Goal: Task Accomplishment & Management: Complete application form

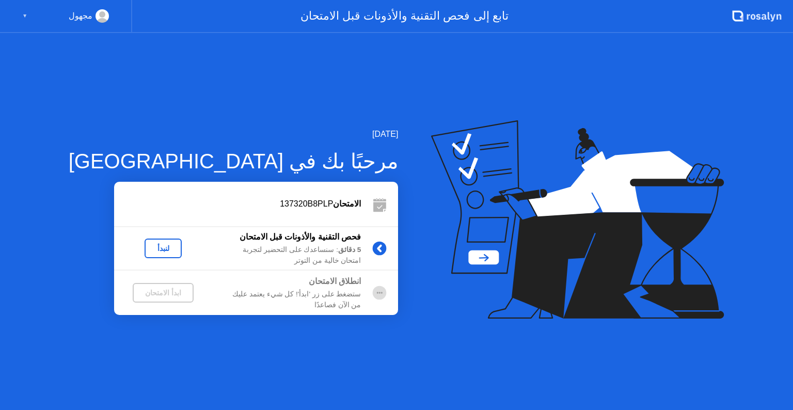
click at [149, 252] on div "لنبدأ" at bounding box center [163, 248] width 29 height 8
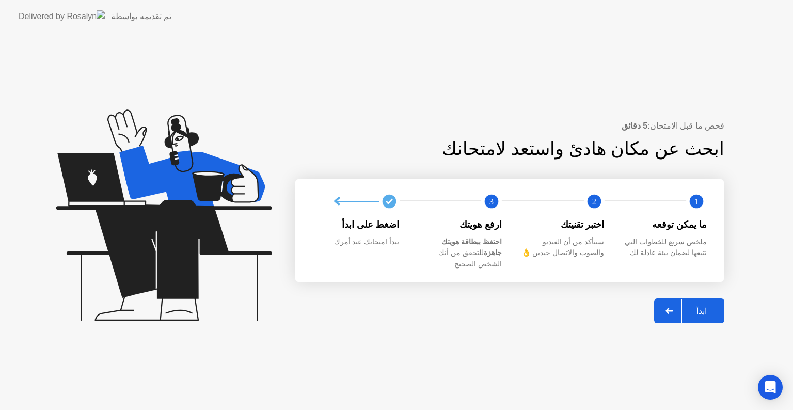
click at [699, 306] on div "ابدأ" at bounding box center [701, 311] width 39 height 10
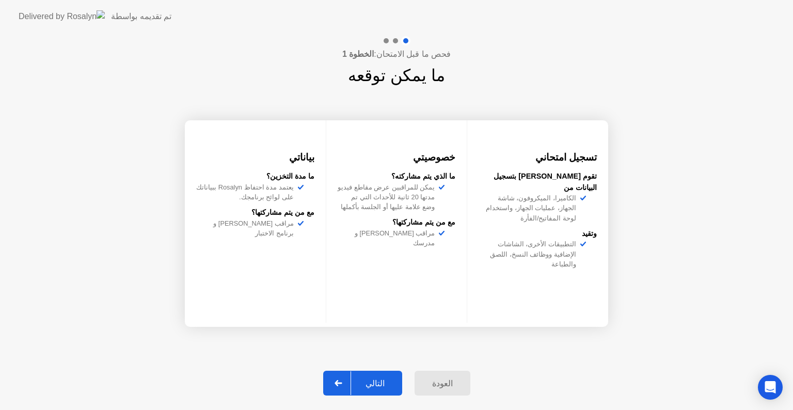
click at [378, 376] on button "التالي" at bounding box center [362, 382] width 79 height 25
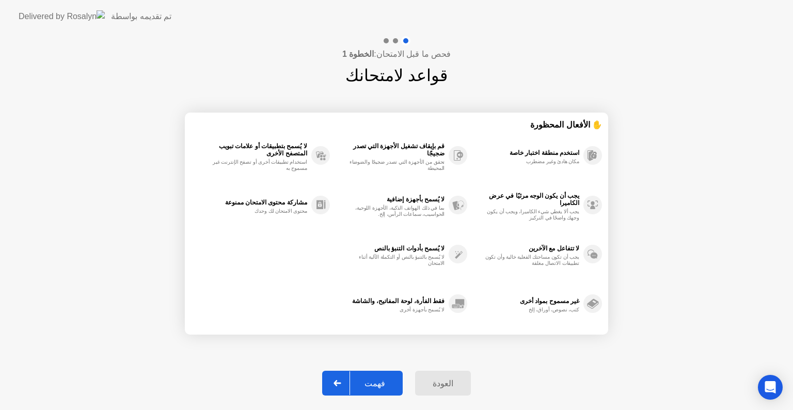
click at [378, 376] on button "فهمت" at bounding box center [362, 382] width 80 height 25
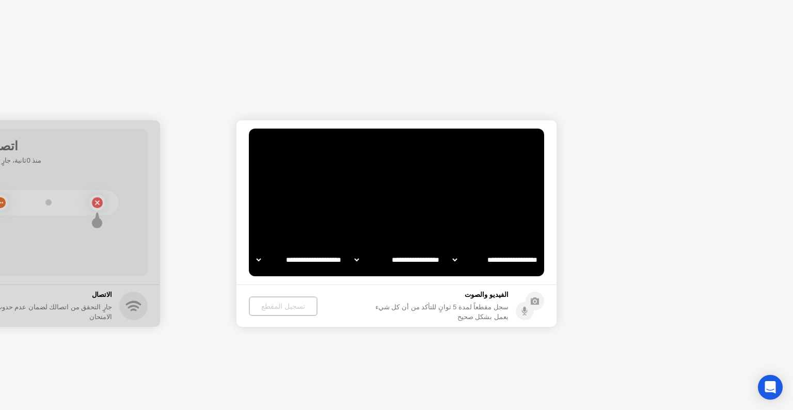
select select "**********"
select select "*******"
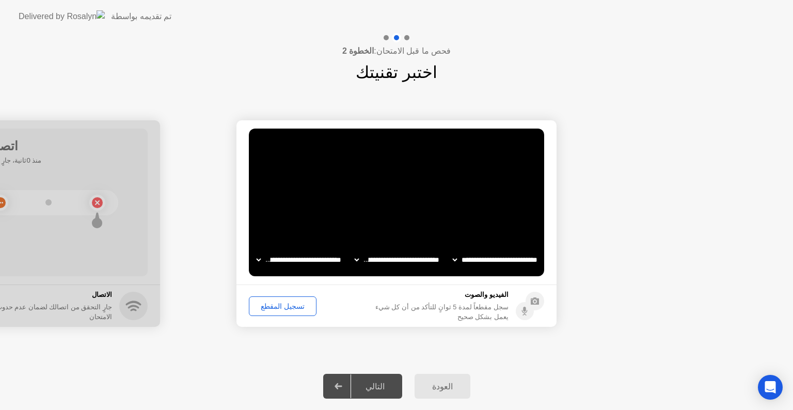
click at [295, 308] on div "تسجيل المقطع" at bounding box center [282, 306] width 60 height 8
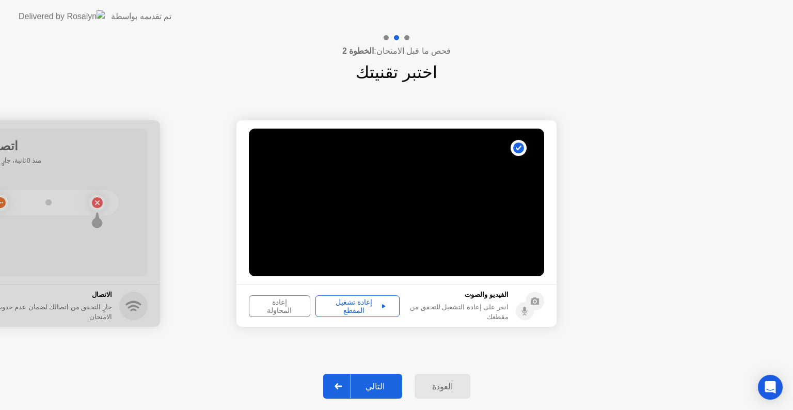
click at [351, 312] on button "إعادة تشغيل المقطع" at bounding box center [357, 306] width 84 height 22
click at [372, 384] on div "التالي" at bounding box center [375, 386] width 48 height 10
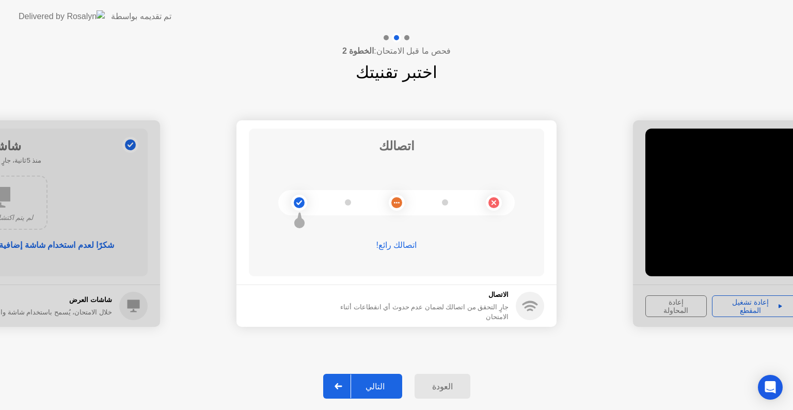
click at [372, 384] on div "التالي" at bounding box center [375, 386] width 48 height 10
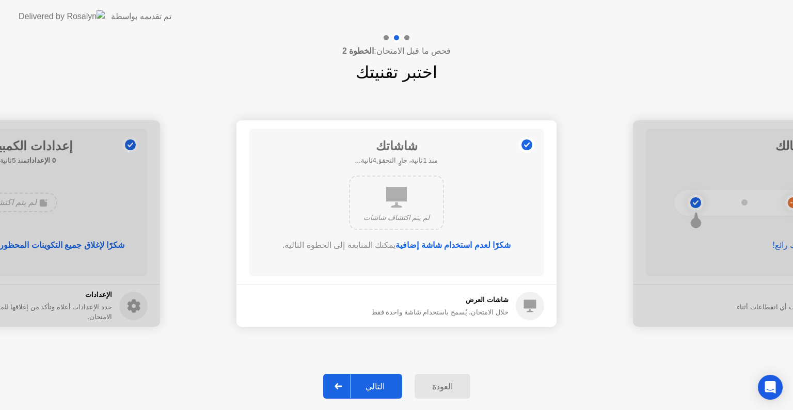
click at [376, 383] on div "التالي" at bounding box center [375, 386] width 48 height 10
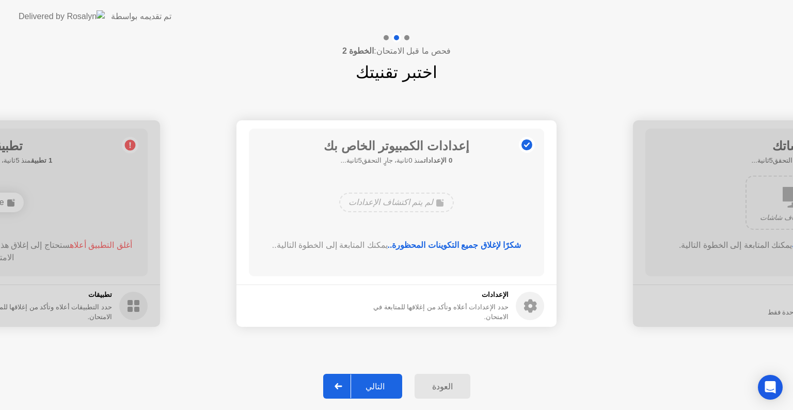
click at [376, 383] on div "التالي" at bounding box center [375, 386] width 48 height 10
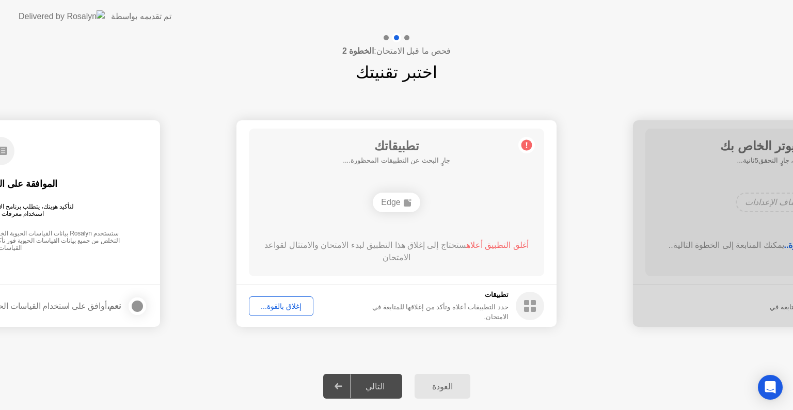
click at [376, 383] on div "التالي" at bounding box center [375, 386] width 48 height 10
click at [266, 296] on button "إغلاق بالقوة..." at bounding box center [281, 306] width 64 height 20
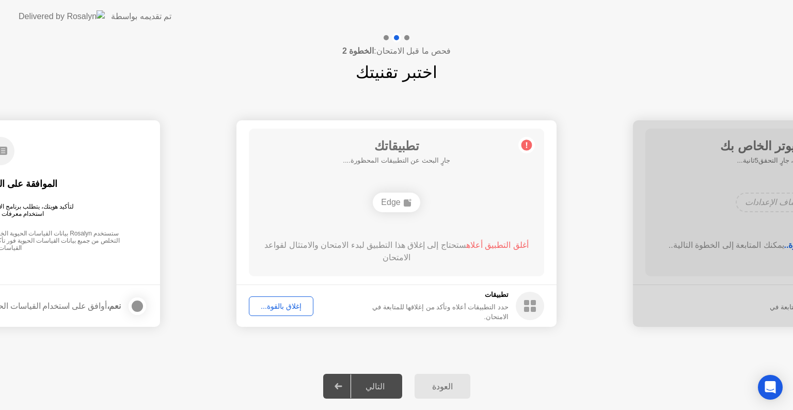
click at [272, 305] on div "إغلاق بالقوة..." at bounding box center [280, 306] width 57 height 8
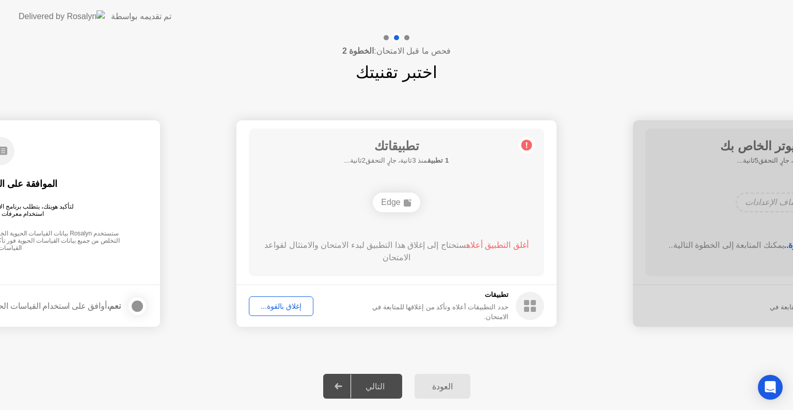
click at [295, 312] on button "إغلاق بالقوة..." at bounding box center [281, 306] width 64 height 20
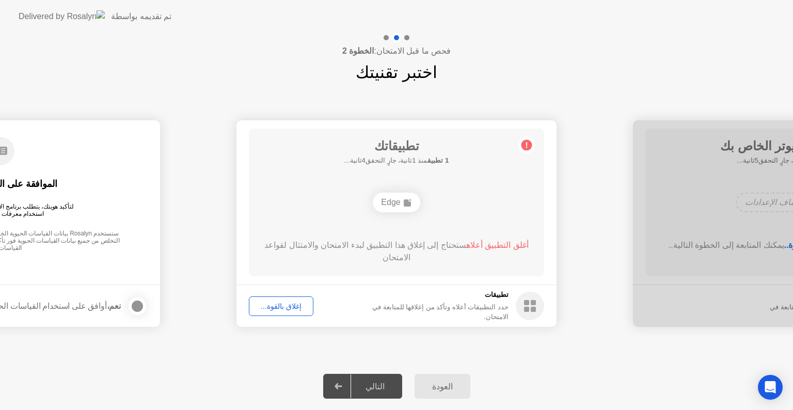
click at [270, 310] on div "إغلاق بالقوة..." at bounding box center [280, 306] width 57 height 8
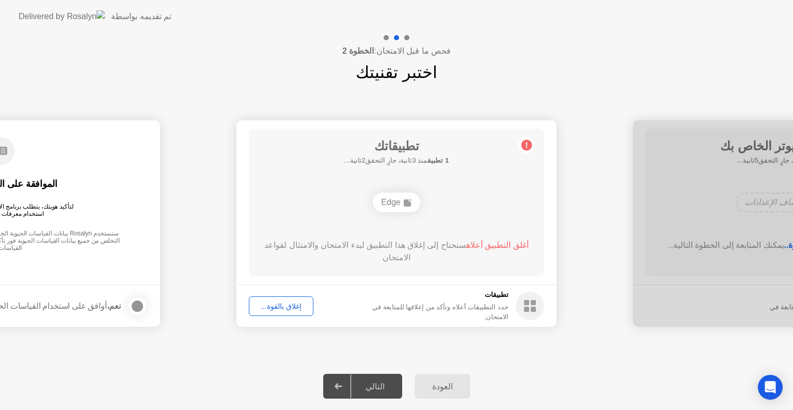
click at [293, 302] on div "إغلاق بالقوة..." at bounding box center [280, 306] width 57 height 8
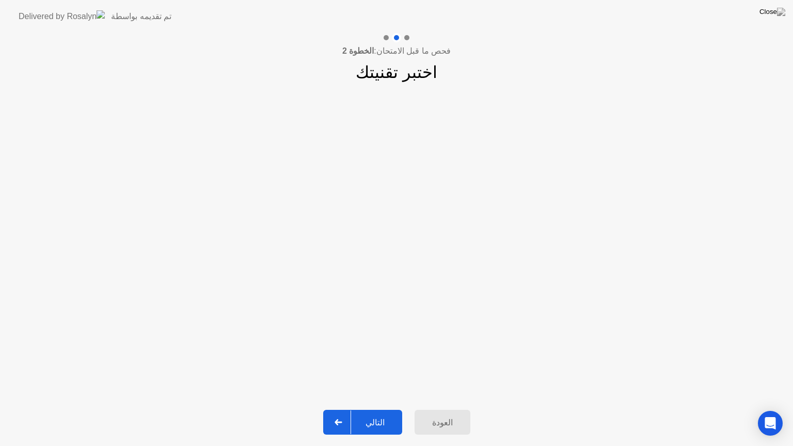
click at [365, 409] on button "التالي" at bounding box center [362, 422] width 79 height 25
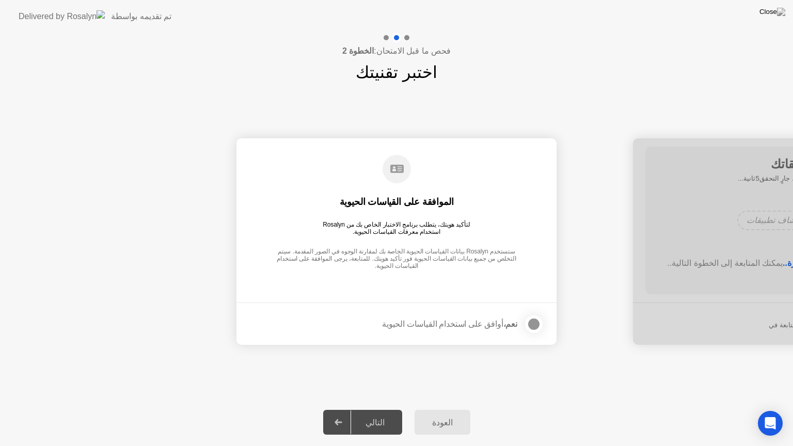
click at [503, 332] on div "نعم، أوافق على استخدام القياسات الحيوية" at bounding box center [463, 324] width 162 height 21
click at [504, 326] on div "نعم، أوافق على استخدام القياسات الحيوية" at bounding box center [449, 324] width 135 height 10
click at [534, 321] on div at bounding box center [533, 324] width 12 height 12
click at [375, 409] on div "التالي" at bounding box center [375, 422] width 48 height 10
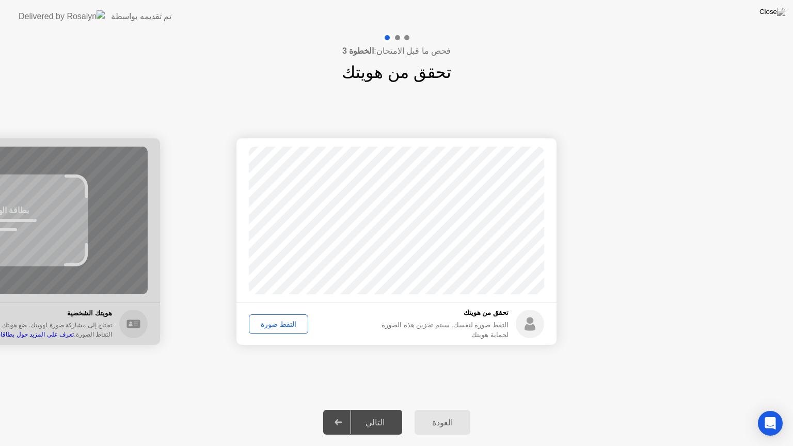
click at [375, 409] on div "التالي" at bounding box center [375, 422] width 48 height 10
click at [290, 326] on div "التقط صورة" at bounding box center [278, 324] width 52 height 8
click at [380, 409] on button "التالي" at bounding box center [362, 422] width 79 height 25
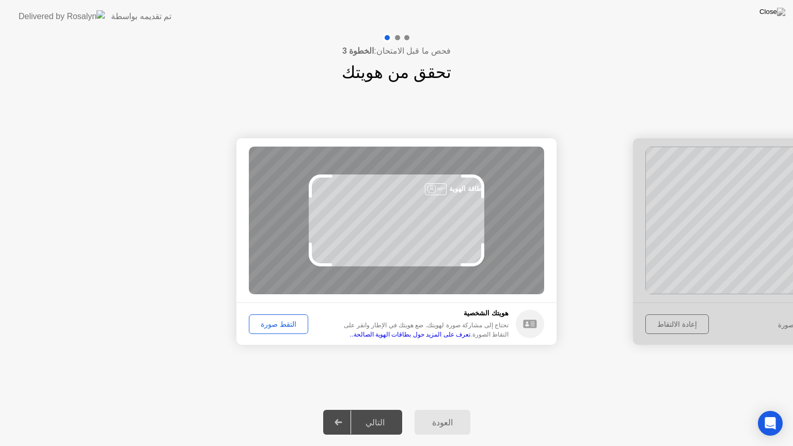
click at [289, 327] on div "التقط صورة" at bounding box center [278, 324] width 52 height 8
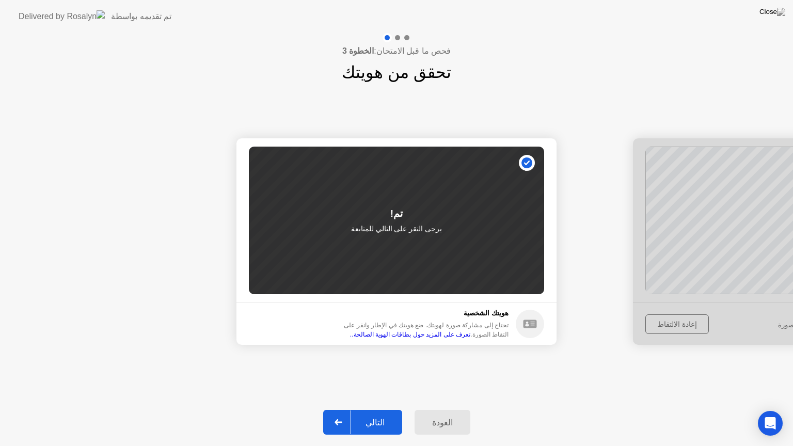
click at [378, 409] on div "التالي" at bounding box center [375, 422] width 48 height 10
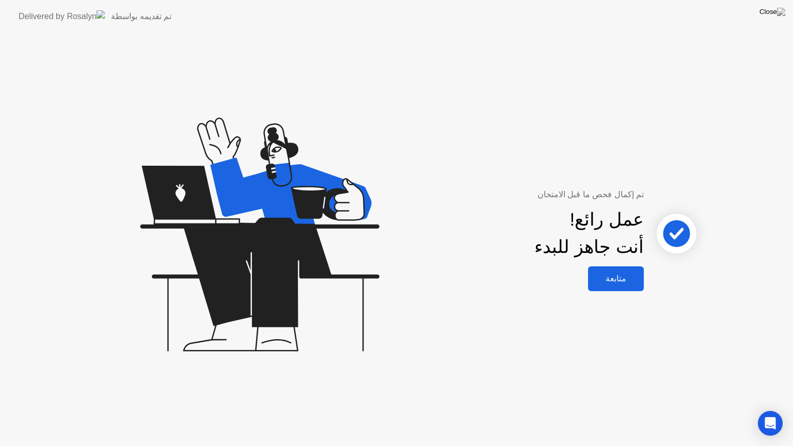
click at [612, 268] on button "متابعة" at bounding box center [616, 278] width 56 height 25
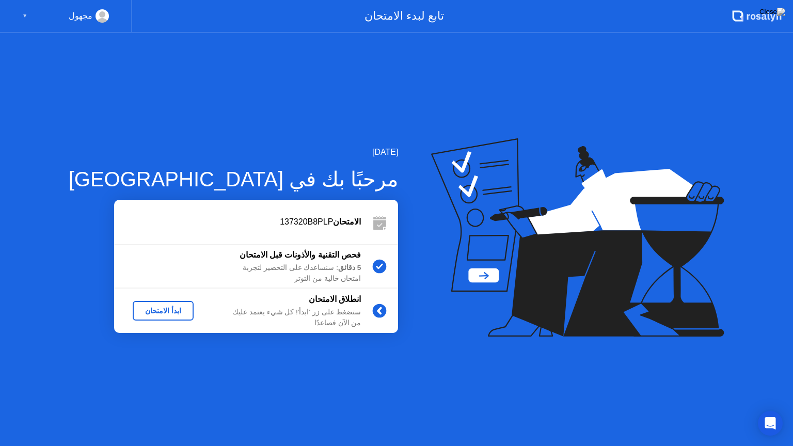
click at [137, 313] on div "ابدأ الامتحان" at bounding box center [163, 310] width 53 height 8
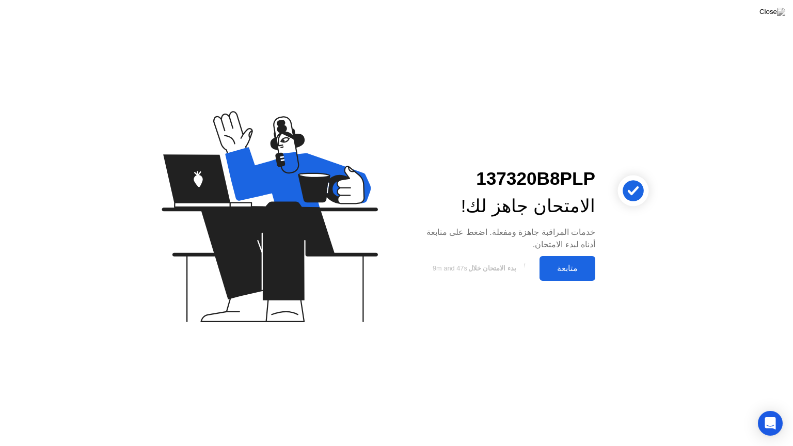
click at [557, 269] on div "متابعة" at bounding box center [567, 268] width 50 height 10
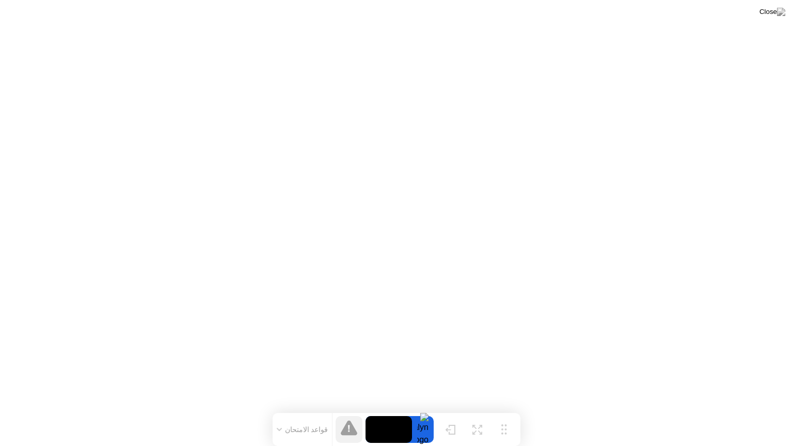
click at [281, 409] on icon at bounding box center [279, 429] width 4 height 2
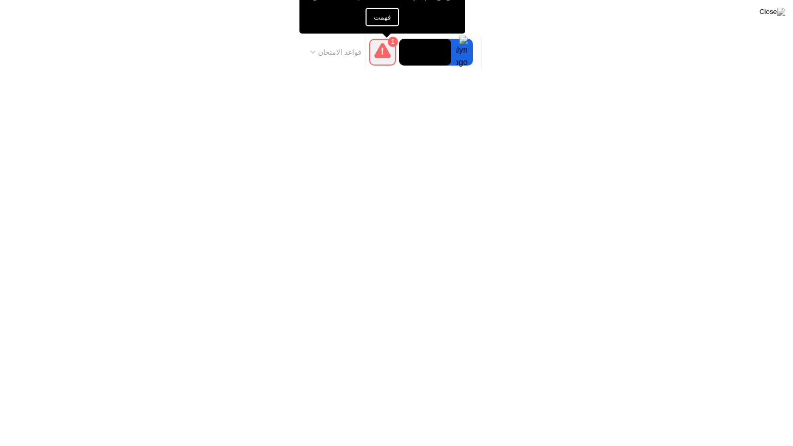
click at [356, 387] on body "تحريك تكبير إخفاء 1 تنبيه! يبدو أن شخصًا آخر دخل إلى منطقة الامتحان. الأشخاص ال…" at bounding box center [396, 223] width 793 height 446
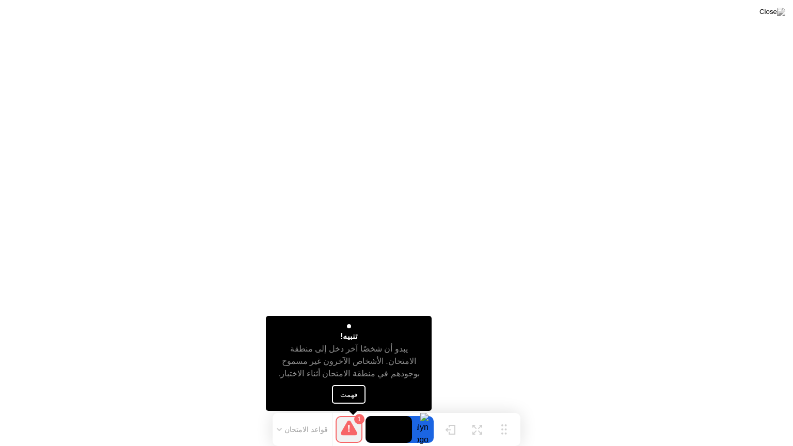
click at [350, 327] on div at bounding box center [349, 326] width 4 height 4
click at [352, 389] on button "فهمت" at bounding box center [349, 394] width 34 height 19
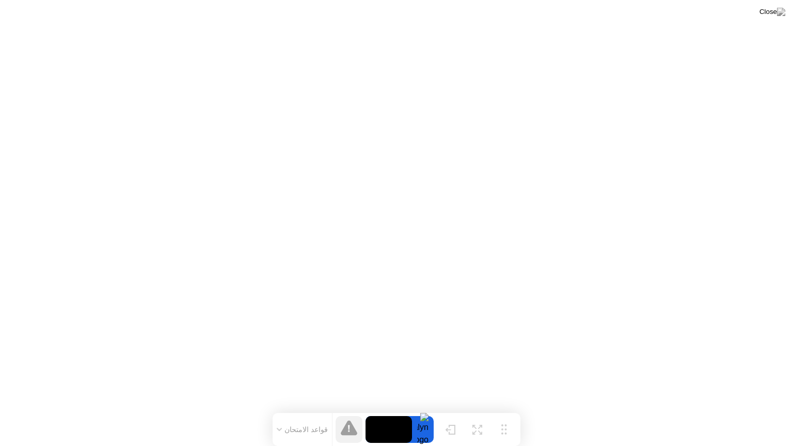
click at [299, 409] on button "قواعد الامتحان" at bounding box center [302, 429] width 58 height 9
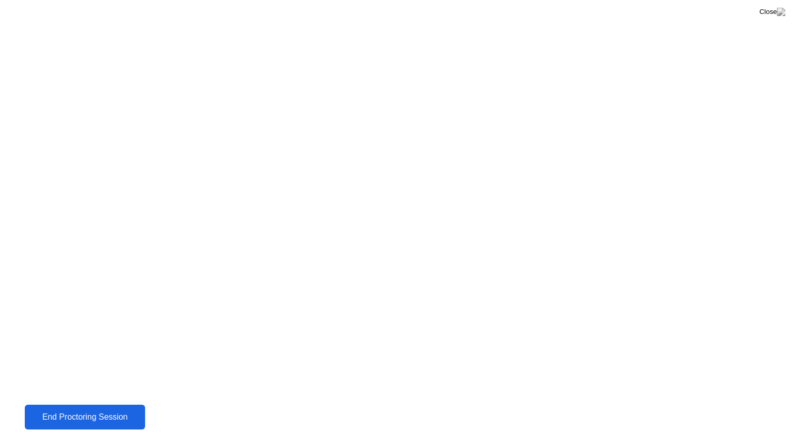
click at [33, 409] on div "End Proctoring Session" at bounding box center [84, 416] width 115 height 9
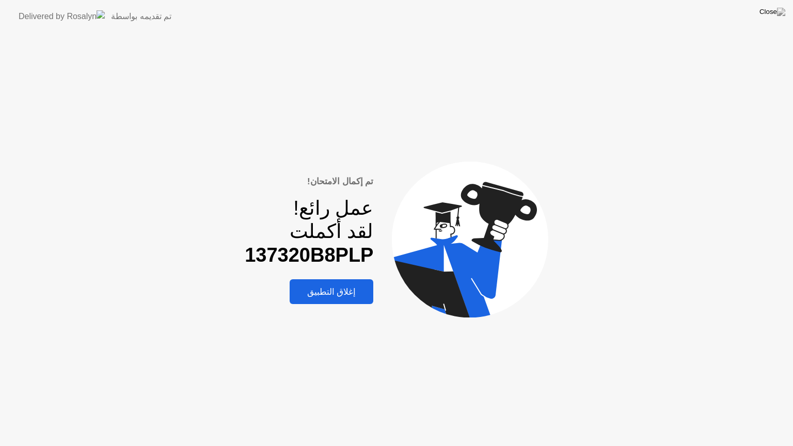
click at [304, 289] on div "إغلاق التطبيق" at bounding box center [332, 291] width 78 height 11
